Goal: Task Accomplishment & Management: Manage account settings

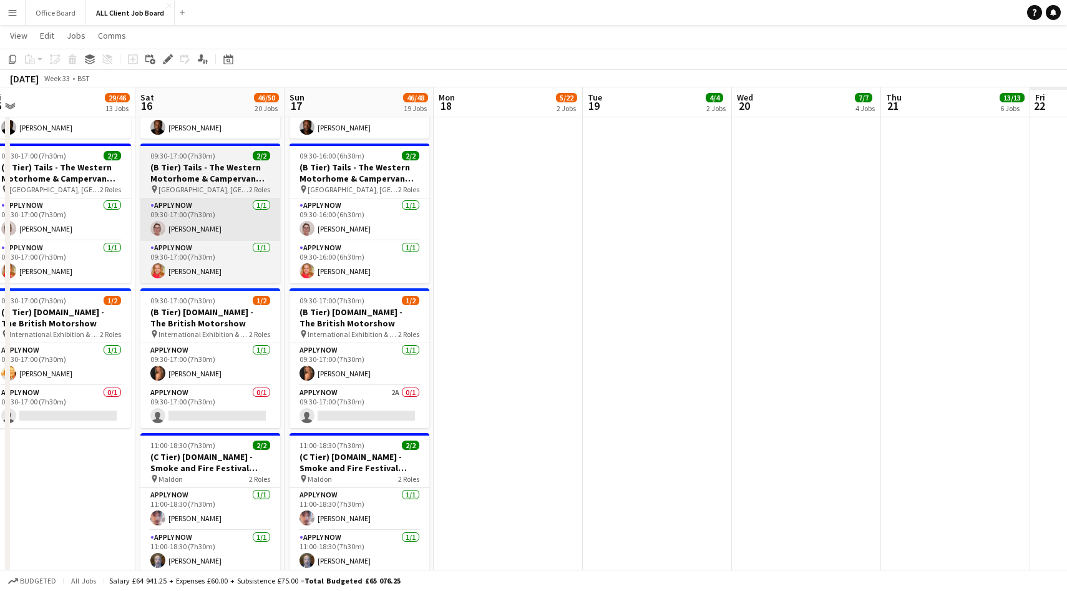
scroll to position [4040, 0]
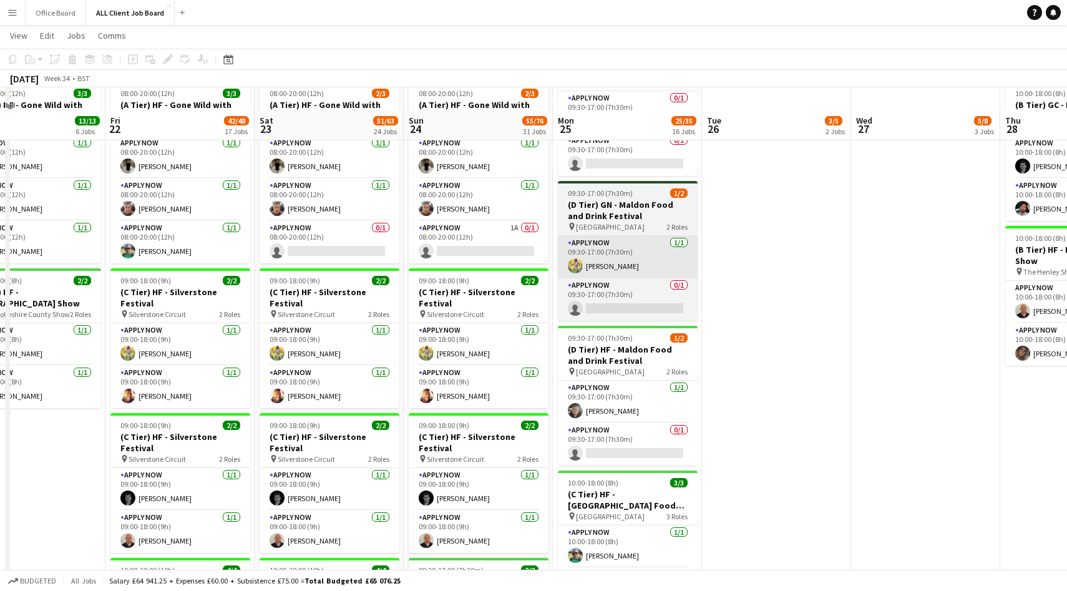
scroll to position [677, 0]
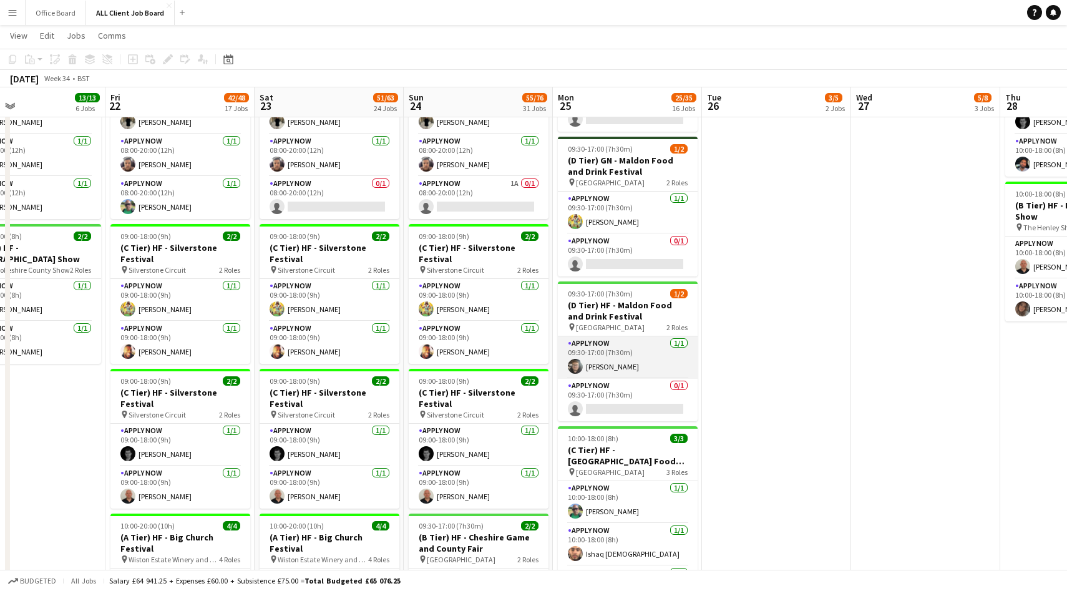
click at [619, 373] on app-card-role "APPLY NOW 1/1 09:30-17:00 (7h30m) Joseph Grayson" at bounding box center [628, 357] width 140 height 42
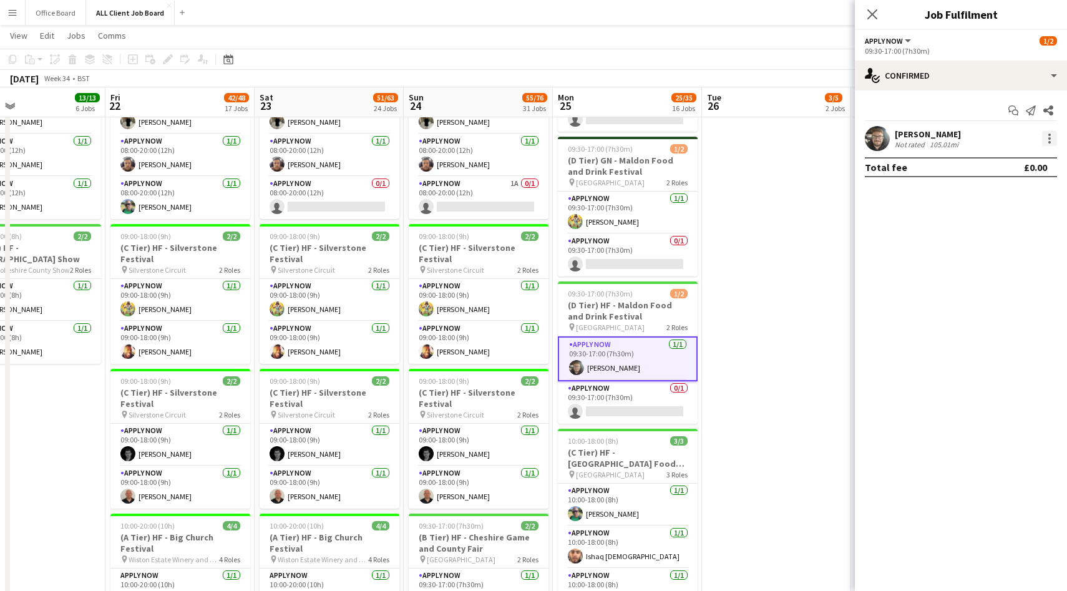
click at [1047, 138] on div at bounding box center [1049, 138] width 15 height 15
click at [984, 288] on button "Remove" at bounding box center [1008, 281] width 97 height 30
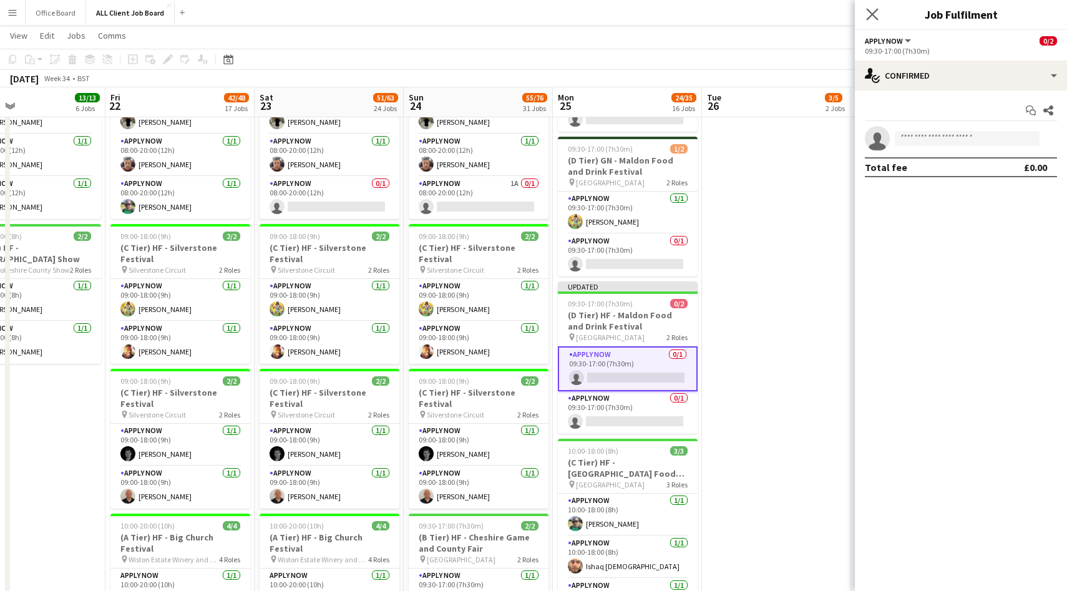
click at [877, 18] on icon "Close pop-in" at bounding box center [872, 14] width 12 height 12
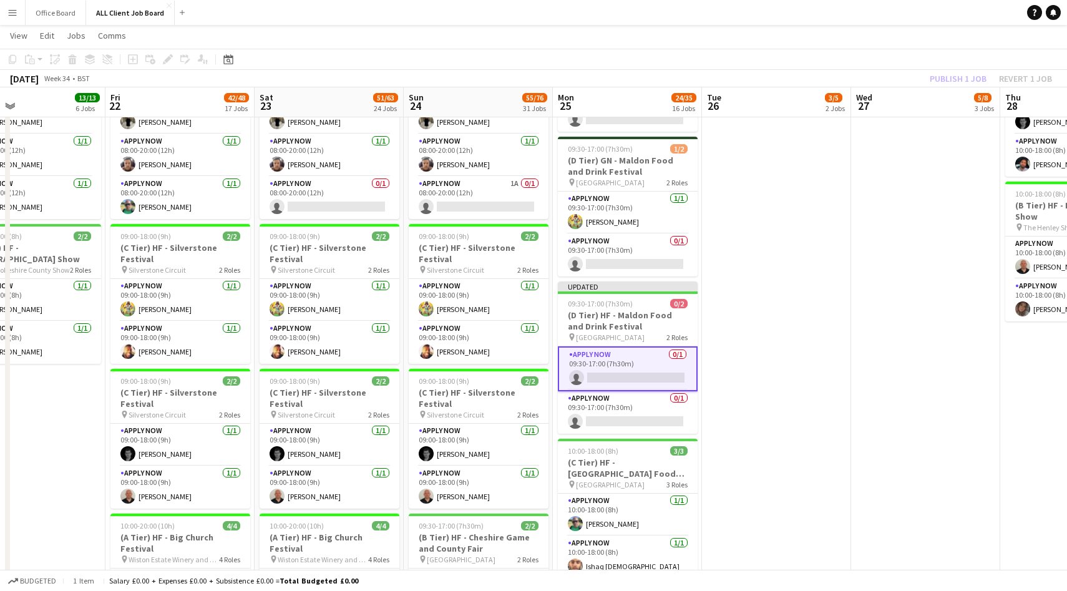
click at [943, 72] on div "Publish 1 job Revert 1 job" at bounding box center [991, 79] width 152 height 16
click at [943, 72] on button "Publish 1 job" at bounding box center [958, 79] width 67 height 16
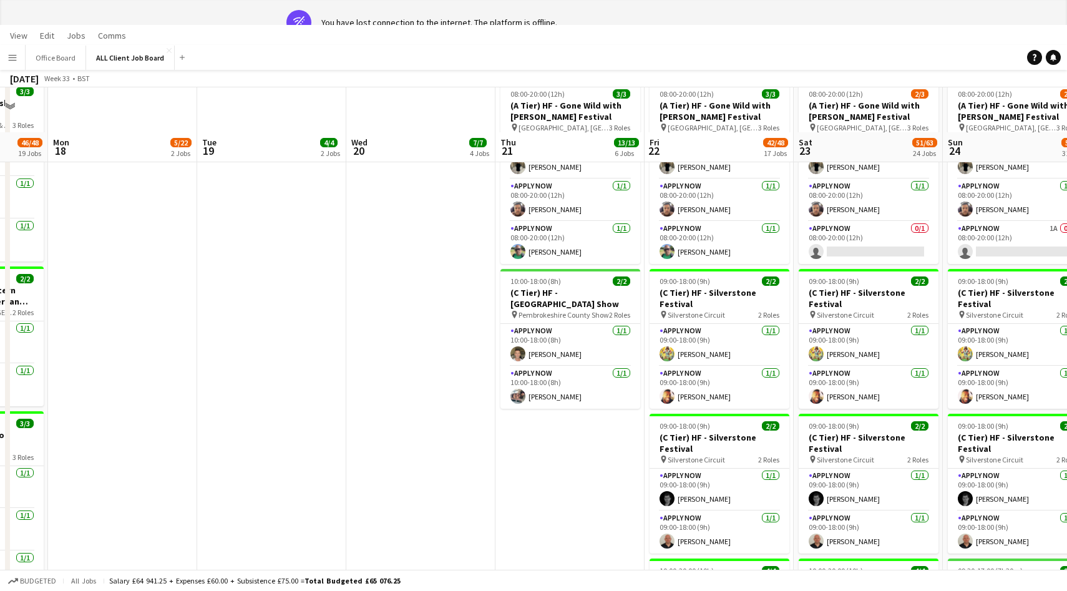
scroll to position [0, 399]
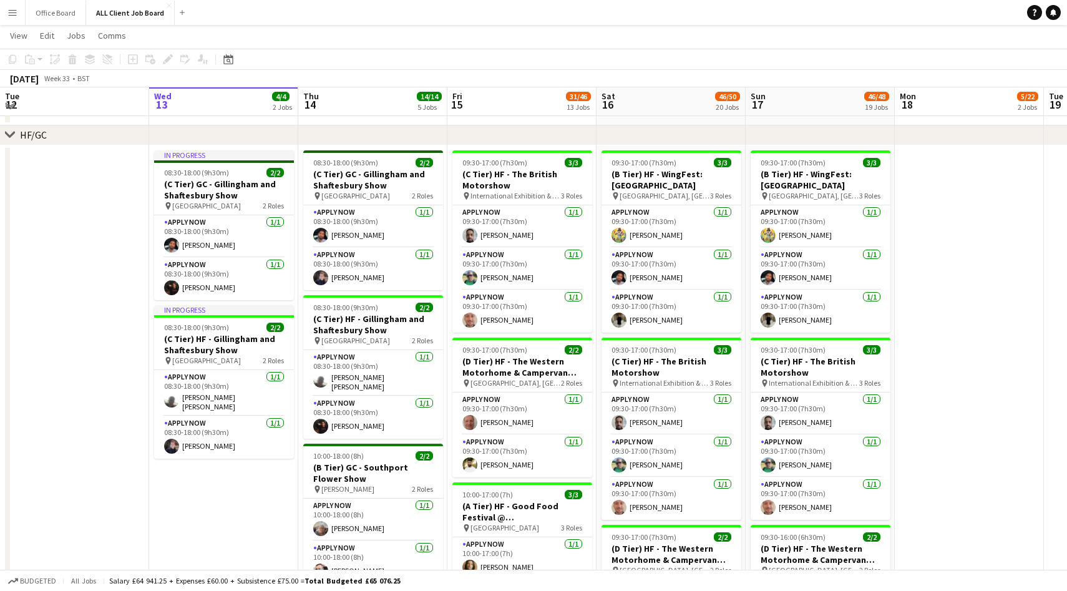
scroll to position [227, 0]
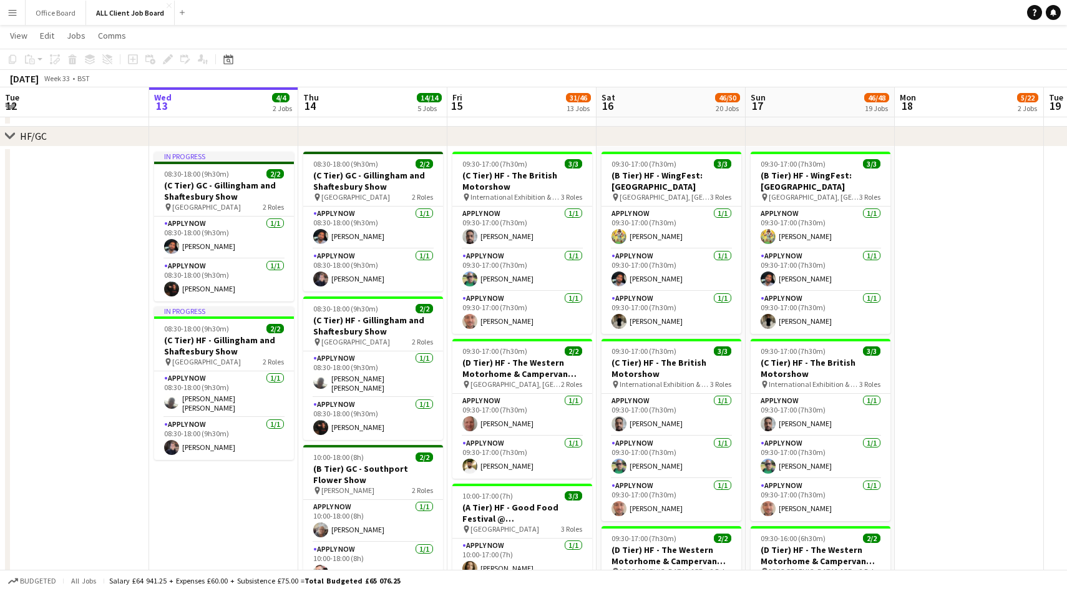
click at [10, 14] on app-icon "Menu" at bounding box center [12, 12] width 10 height 10
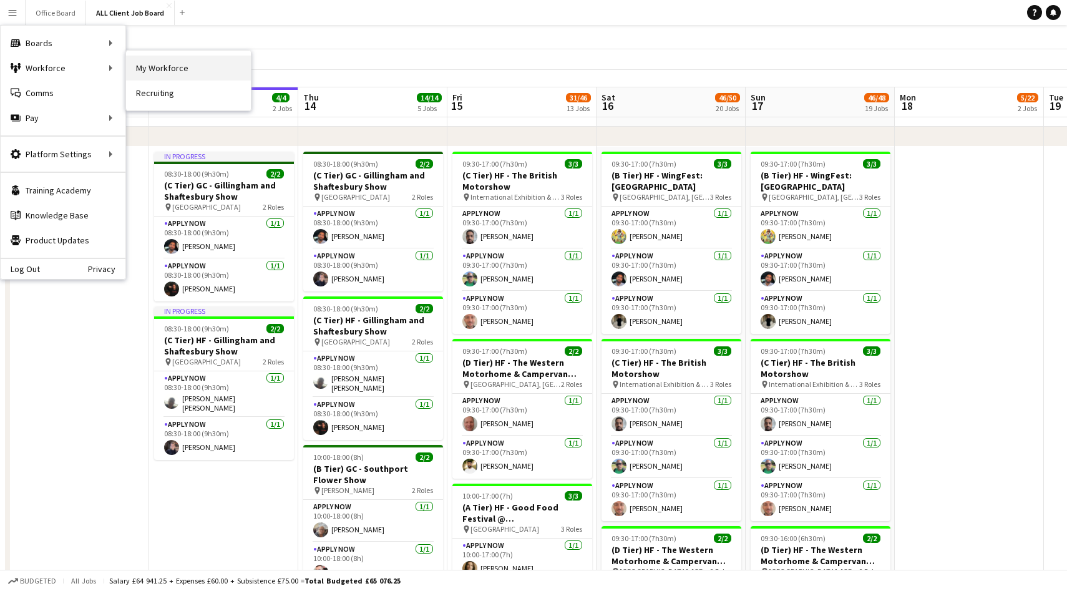
click at [147, 73] on link "My Workforce" at bounding box center [188, 68] width 125 height 25
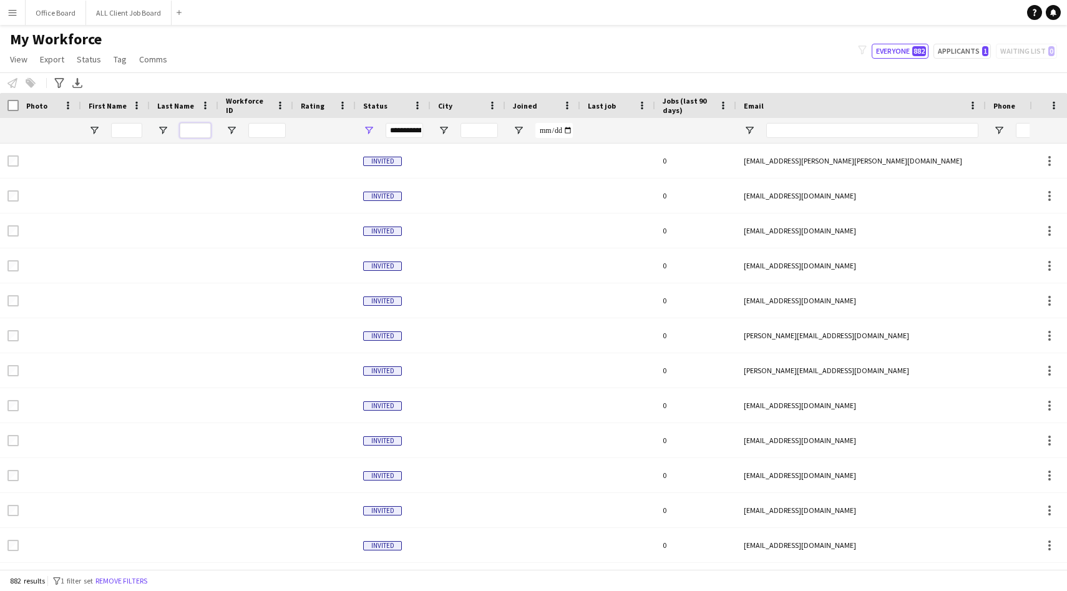
click at [193, 132] on input "Last Name Filter Input" at bounding box center [195, 130] width 31 height 15
type input "*****"
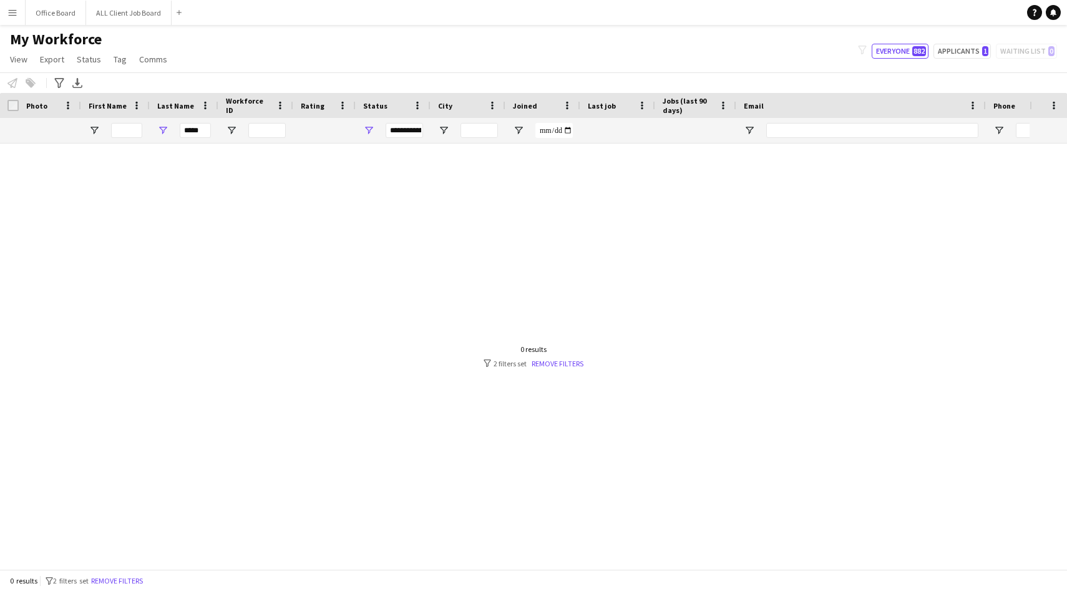
click at [410, 132] on div "**********" at bounding box center [404, 130] width 37 height 15
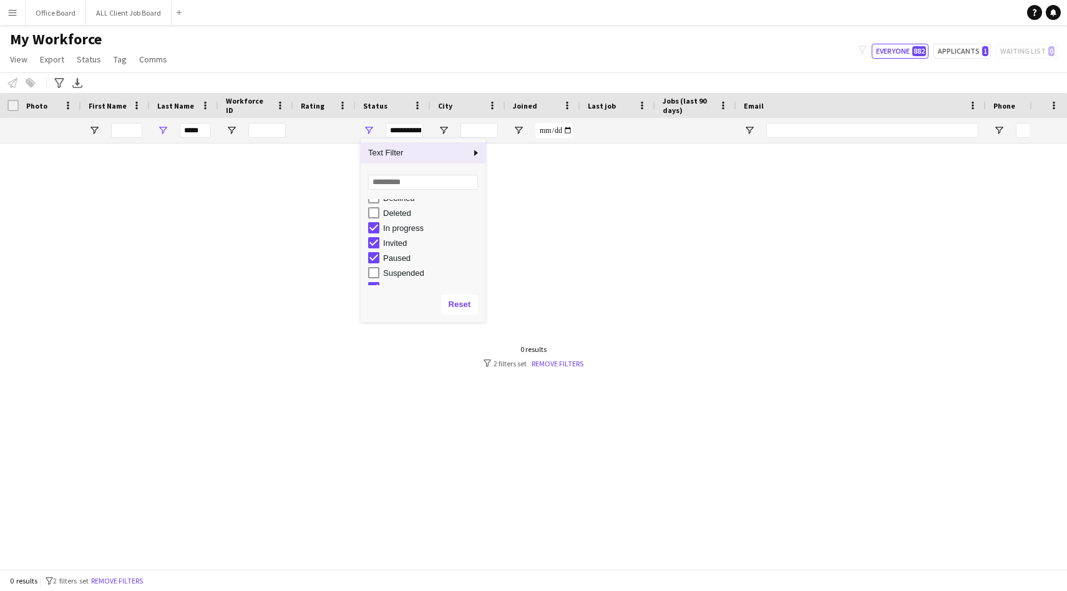
scroll to position [79, 0]
click at [281, 362] on div at bounding box center [515, 357] width 1030 height 426
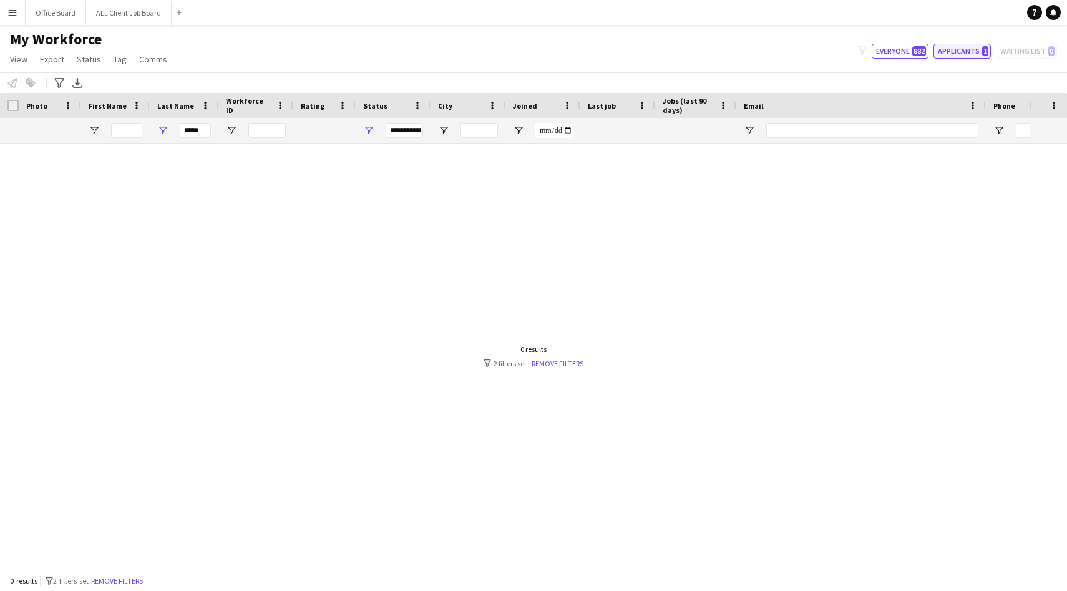
click at [955, 50] on button "Applicants 1" at bounding box center [962, 51] width 57 height 15
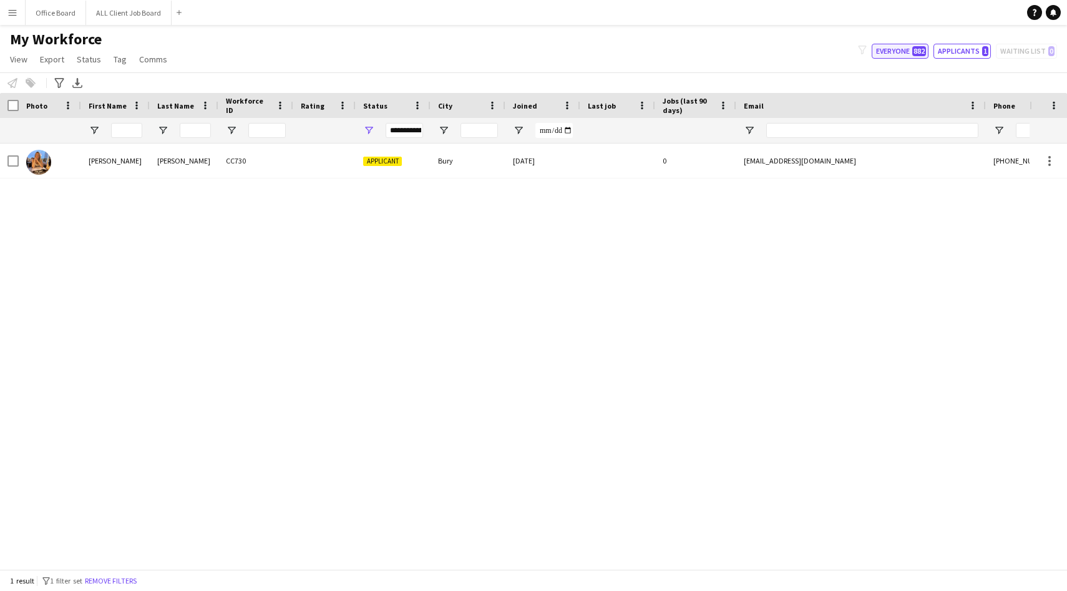
click at [909, 51] on button "Everyone 882" at bounding box center [900, 51] width 57 height 15
type input "**********"
